Goal: Information Seeking & Learning: Learn about a topic

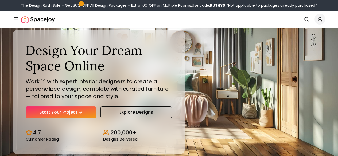
click at [0, 0] on link "Pricing" at bounding box center [0, 0] width 0 height 0
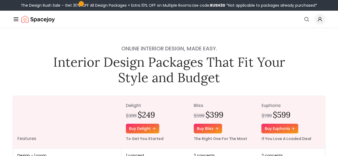
click at [0, 0] on img "Main" at bounding box center [0, 0] width 0 height 0
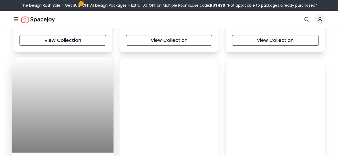
scroll to position [267, 0]
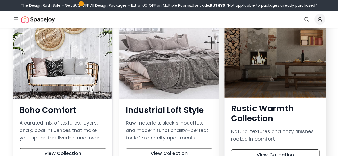
click at [266, 77] on div at bounding box center [275, 50] width 101 height 93
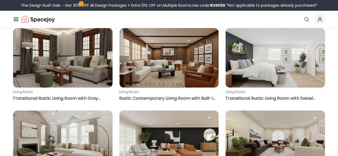
scroll to position [214, 0]
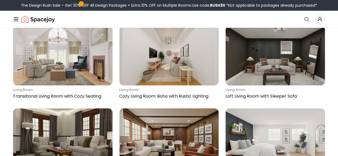
click at [0, 0] on link "Pricing" at bounding box center [0, 0] width 0 height 0
